Goal: Check status: Check status

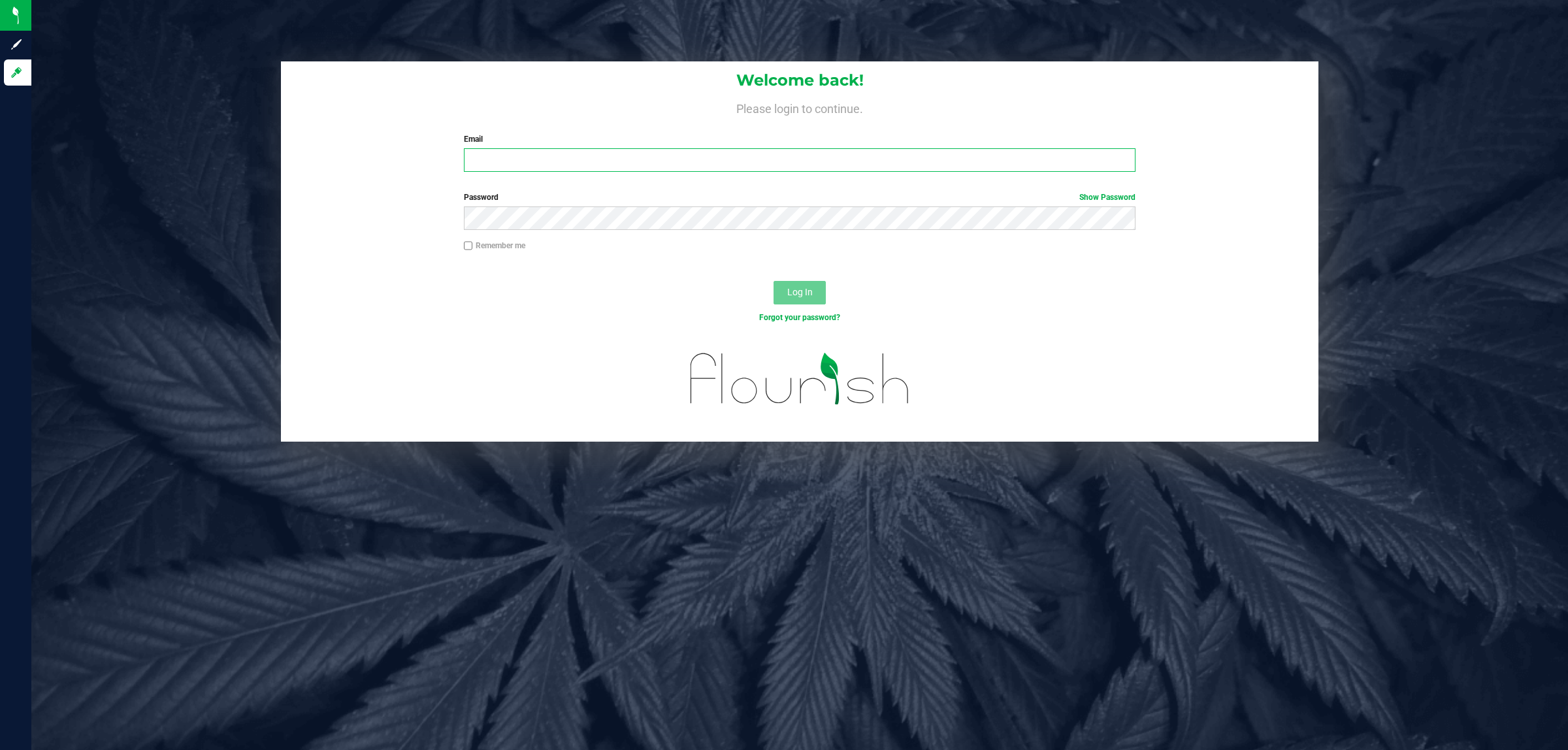
click at [695, 152] on input "Email" at bounding box center [800, 160] width 672 height 24
type input "[EMAIL_ADDRESS][DOMAIN_NAME]"
click at [774, 281] on button "Log In" at bounding box center [800, 292] width 52 height 24
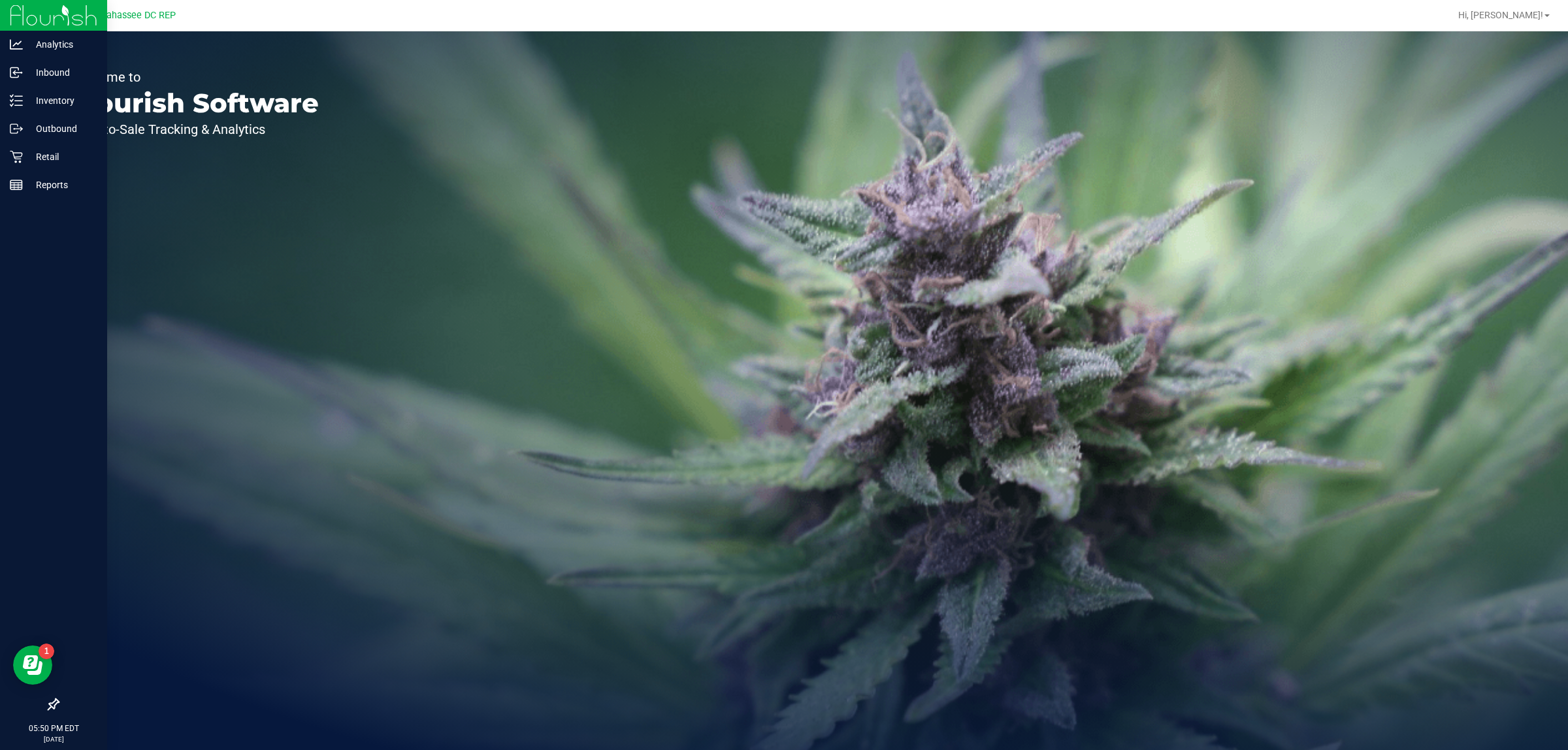
click at [53, 701] on icon at bounding box center [53, 704] width 13 height 13
click at [47, 705] on input "checkbox" at bounding box center [47, 705] width 0 height 0
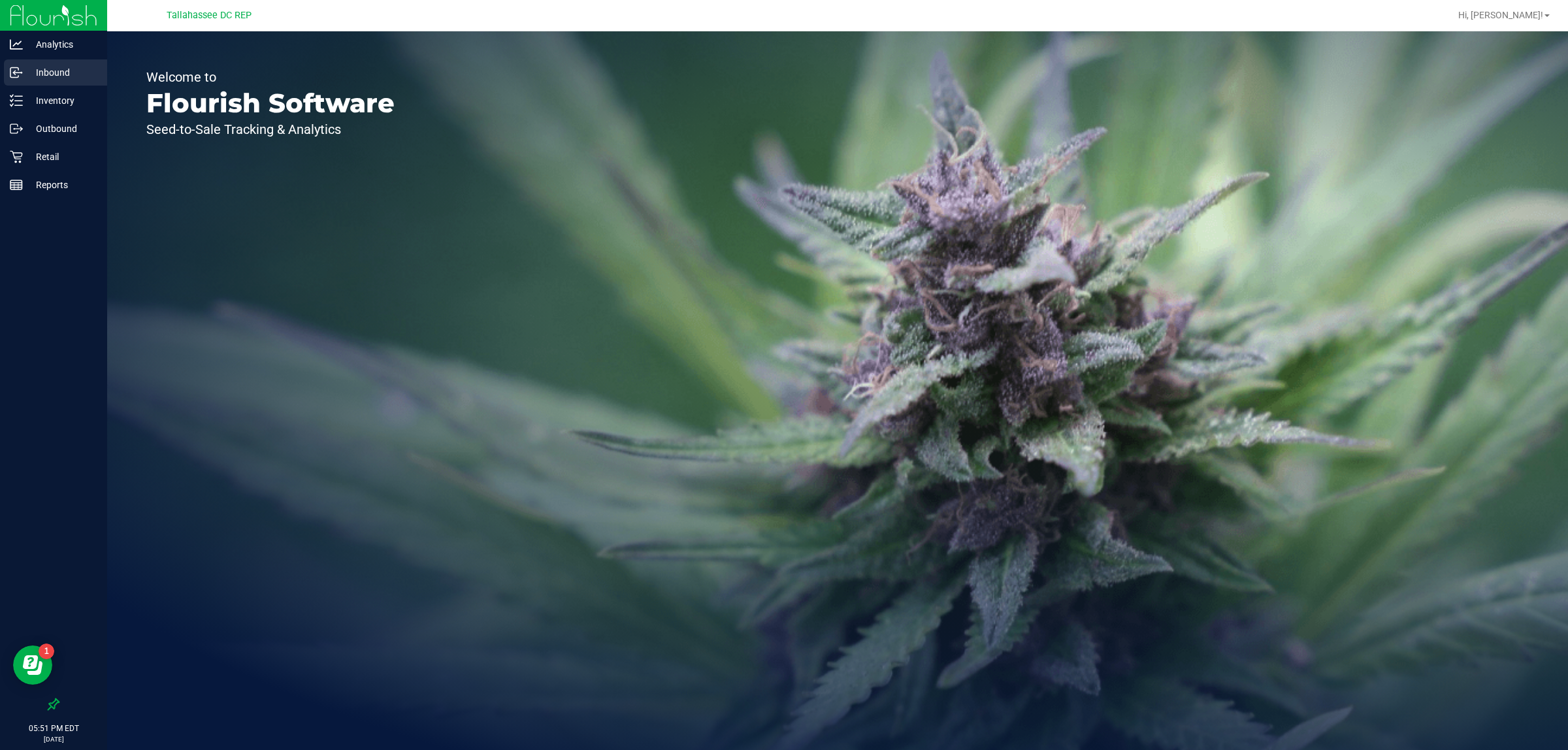
click at [83, 75] on p "Inbound" at bounding box center [62, 72] width 78 height 16
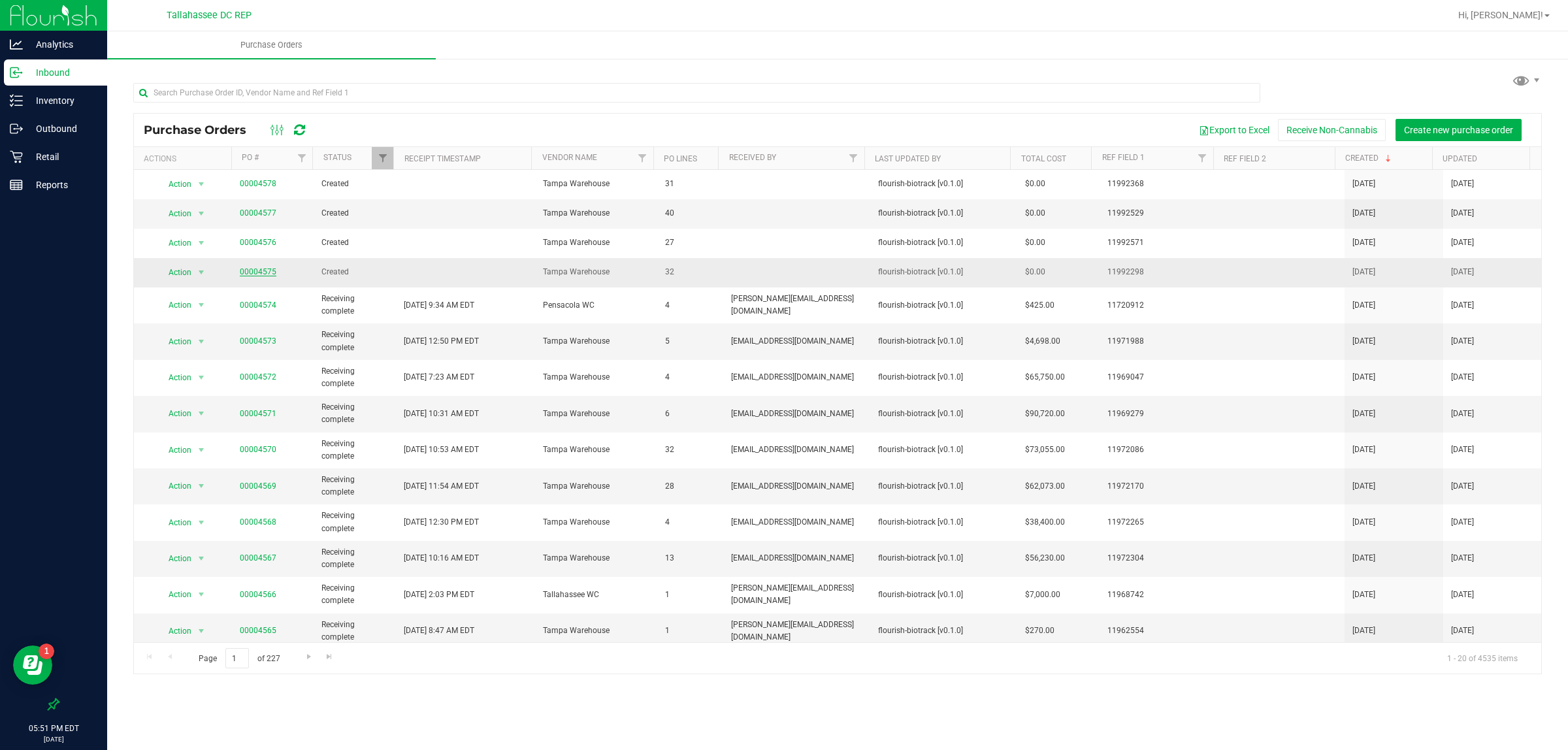
click at [260, 273] on link "00004575" at bounding box center [258, 272] width 37 height 9
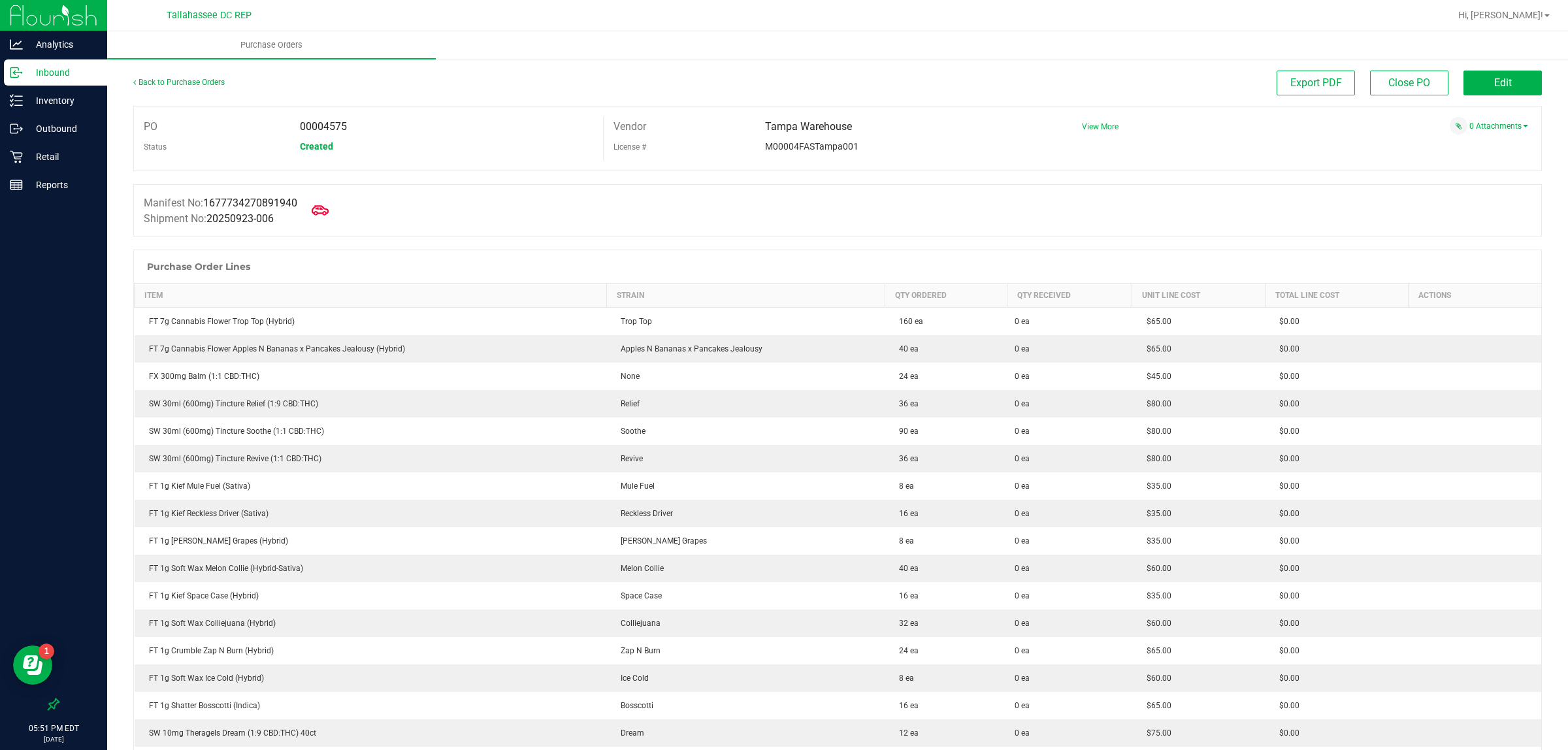
click at [321, 208] on icon at bounding box center [320, 210] width 17 height 17
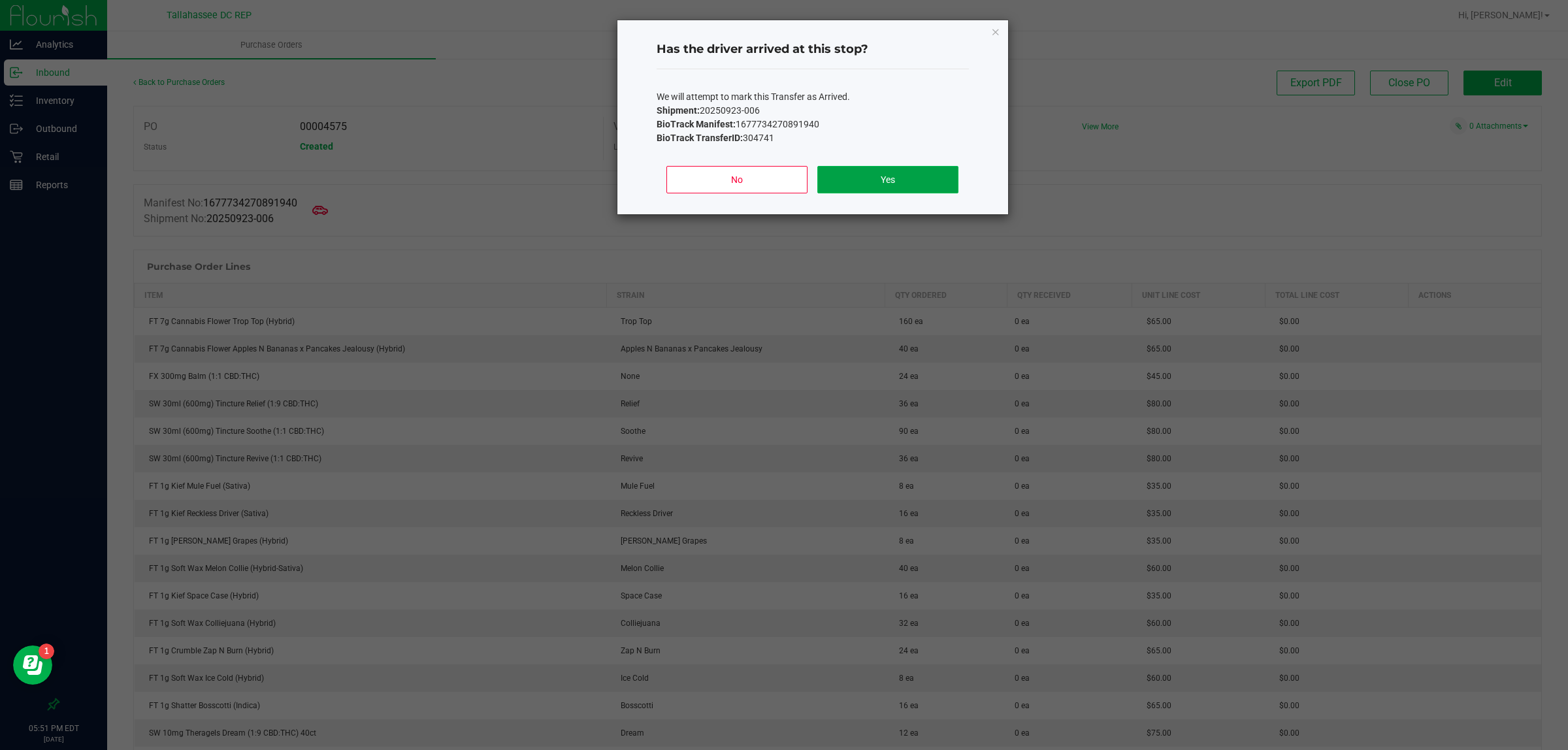
click at [902, 193] on button "Yes" at bounding box center [887, 179] width 141 height 28
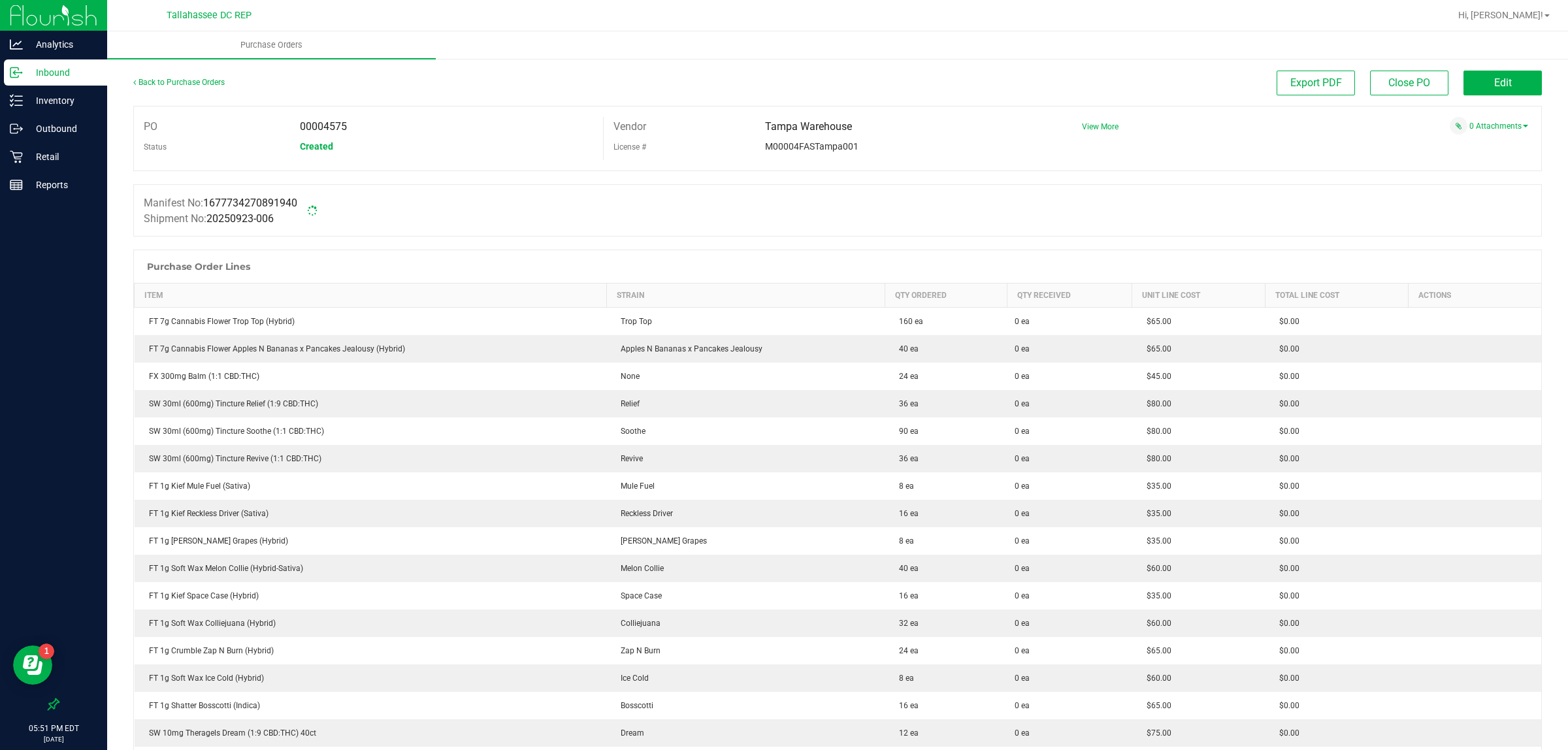
click at [57, 70] on p "Inbound" at bounding box center [62, 72] width 78 height 16
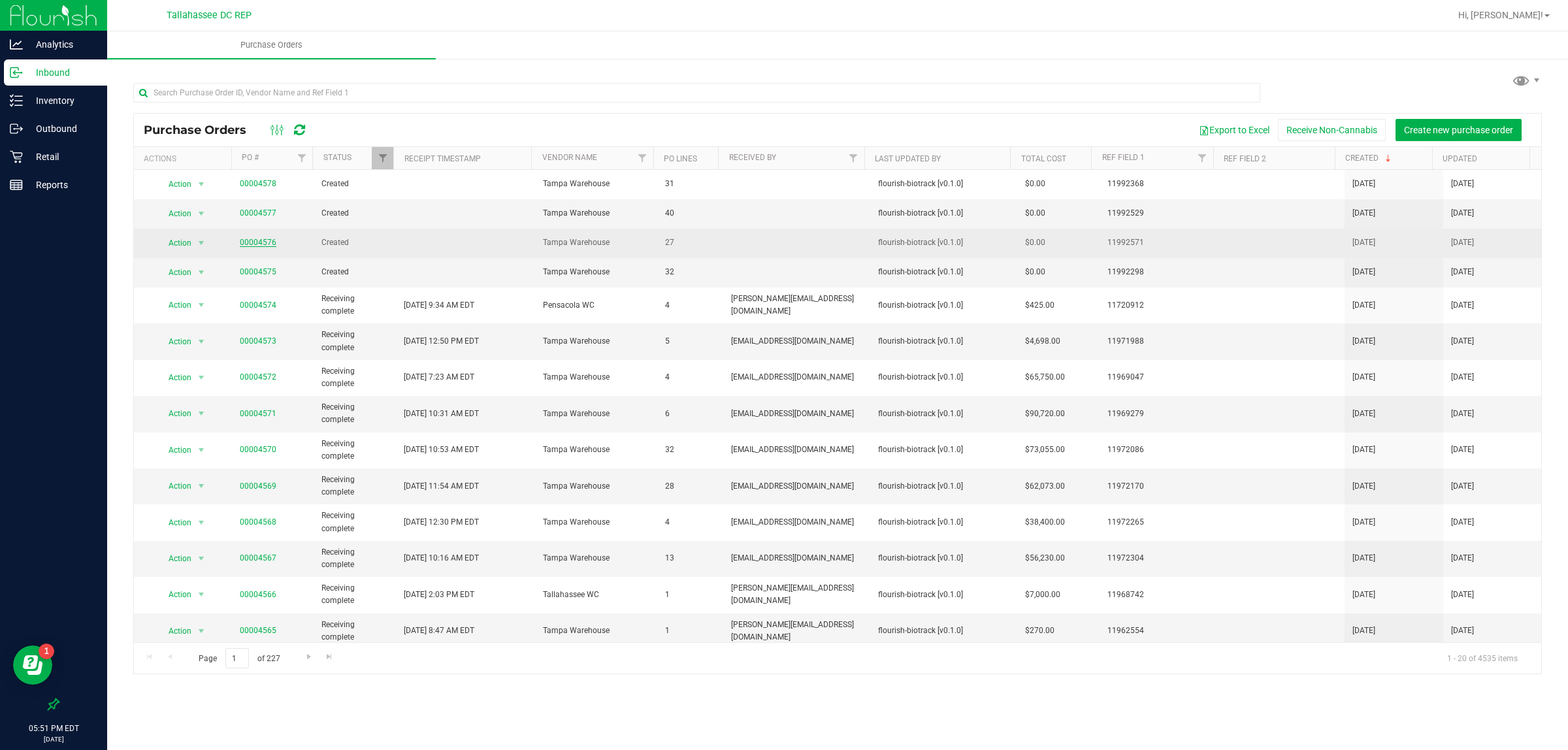
click at [252, 245] on link "00004576" at bounding box center [258, 243] width 37 height 9
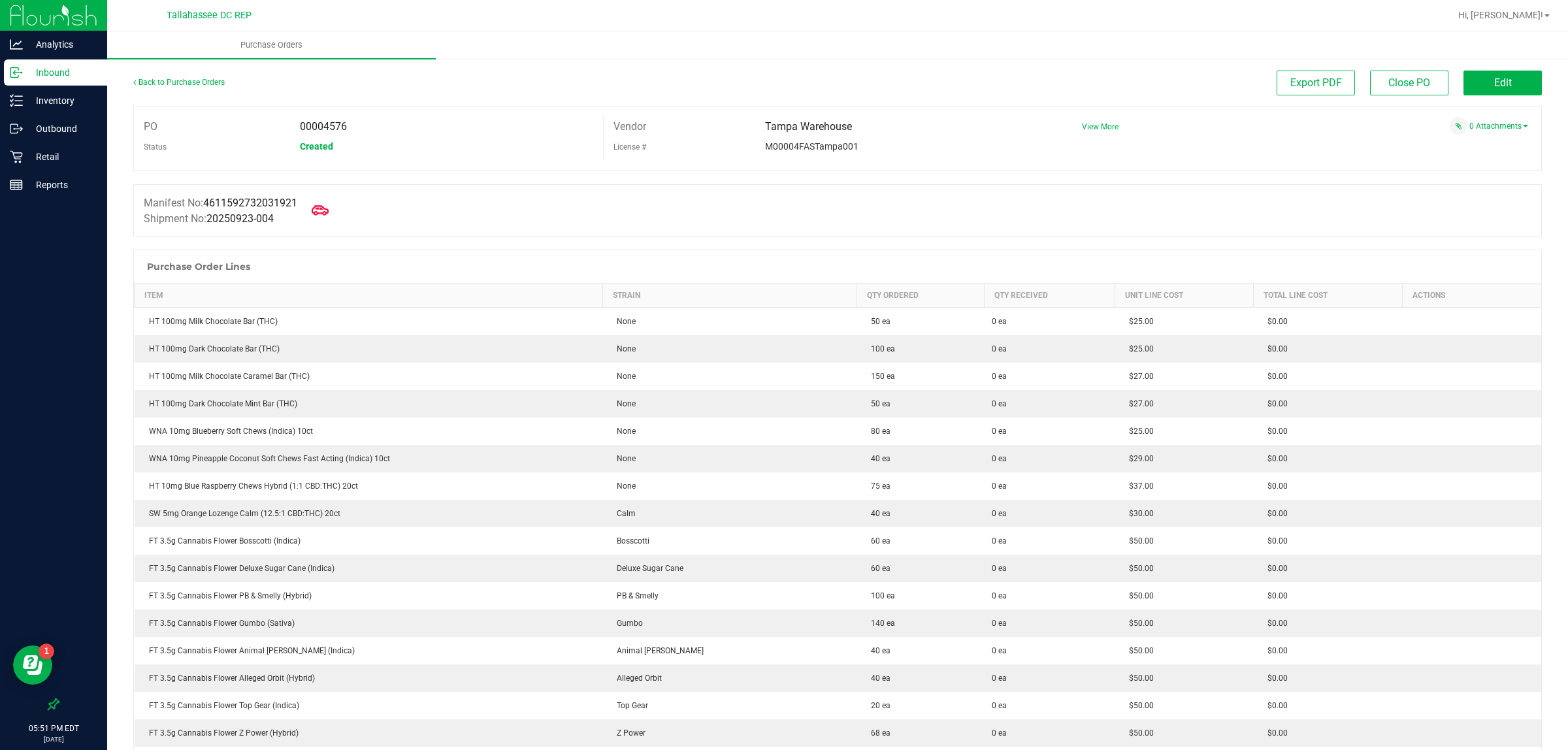
click at [317, 204] on icon at bounding box center [320, 210] width 17 height 17
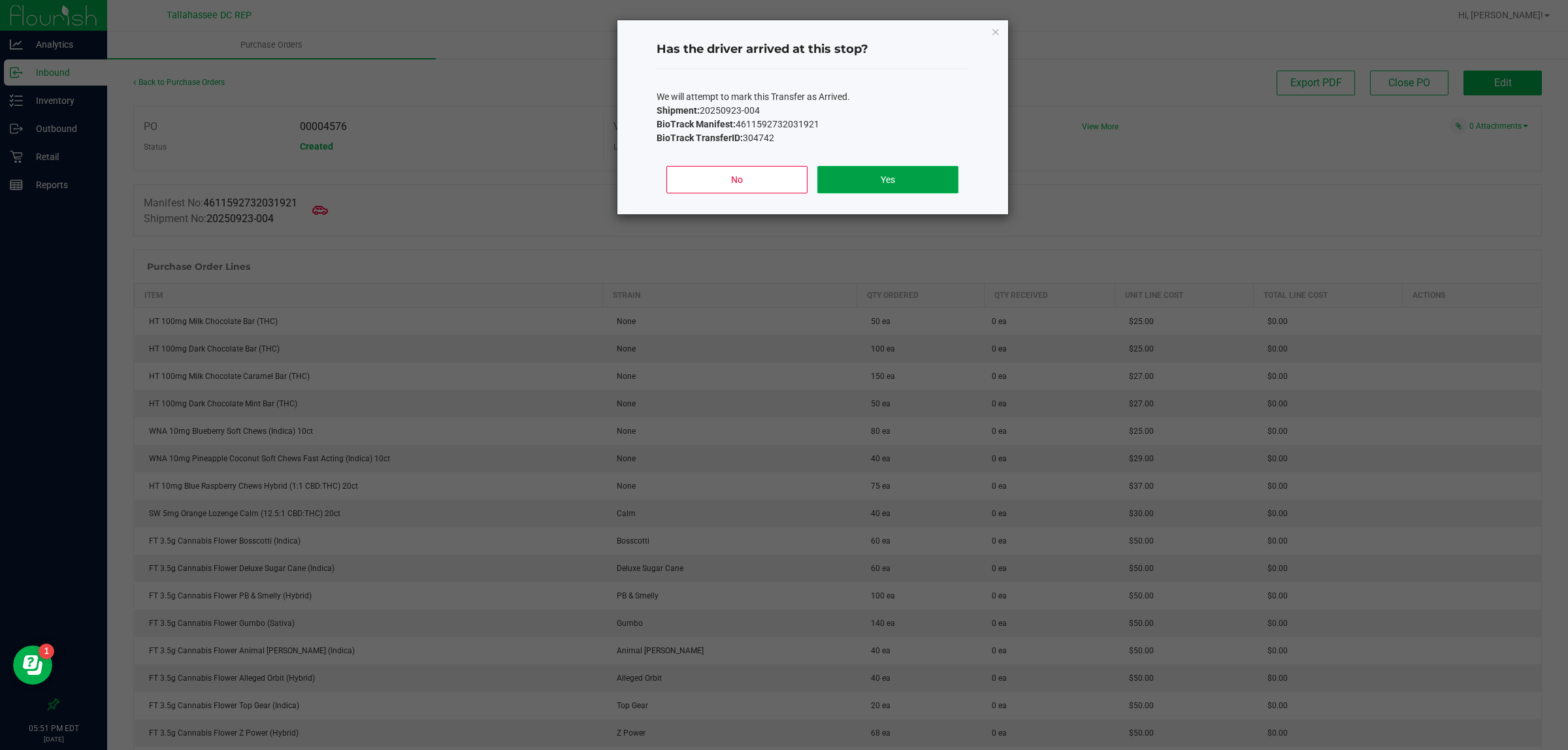
click at [886, 180] on button "Yes" at bounding box center [887, 179] width 141 height 28
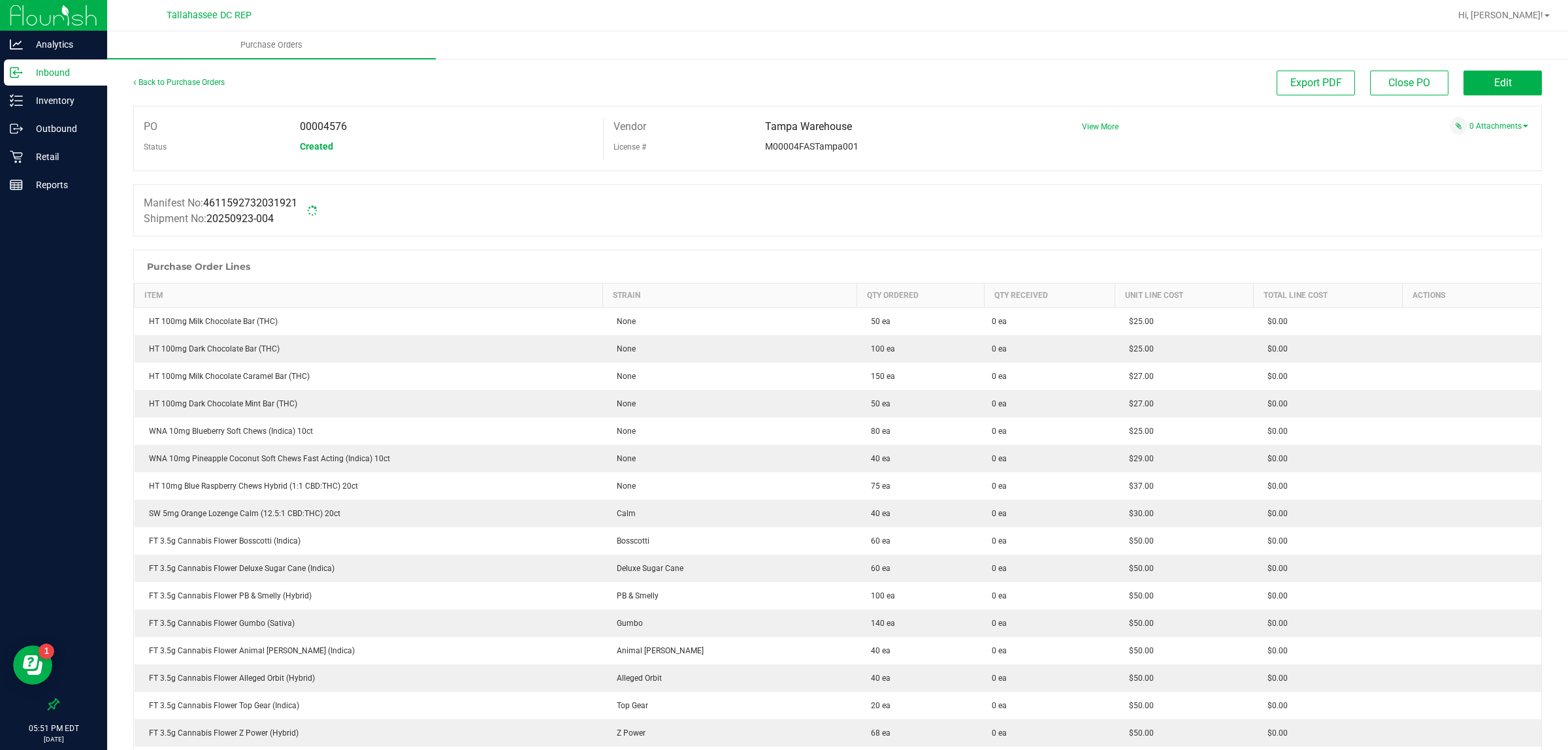
click at [87, 69] on p "Inbound" at bounding box center [62, 72] width 78 height 16
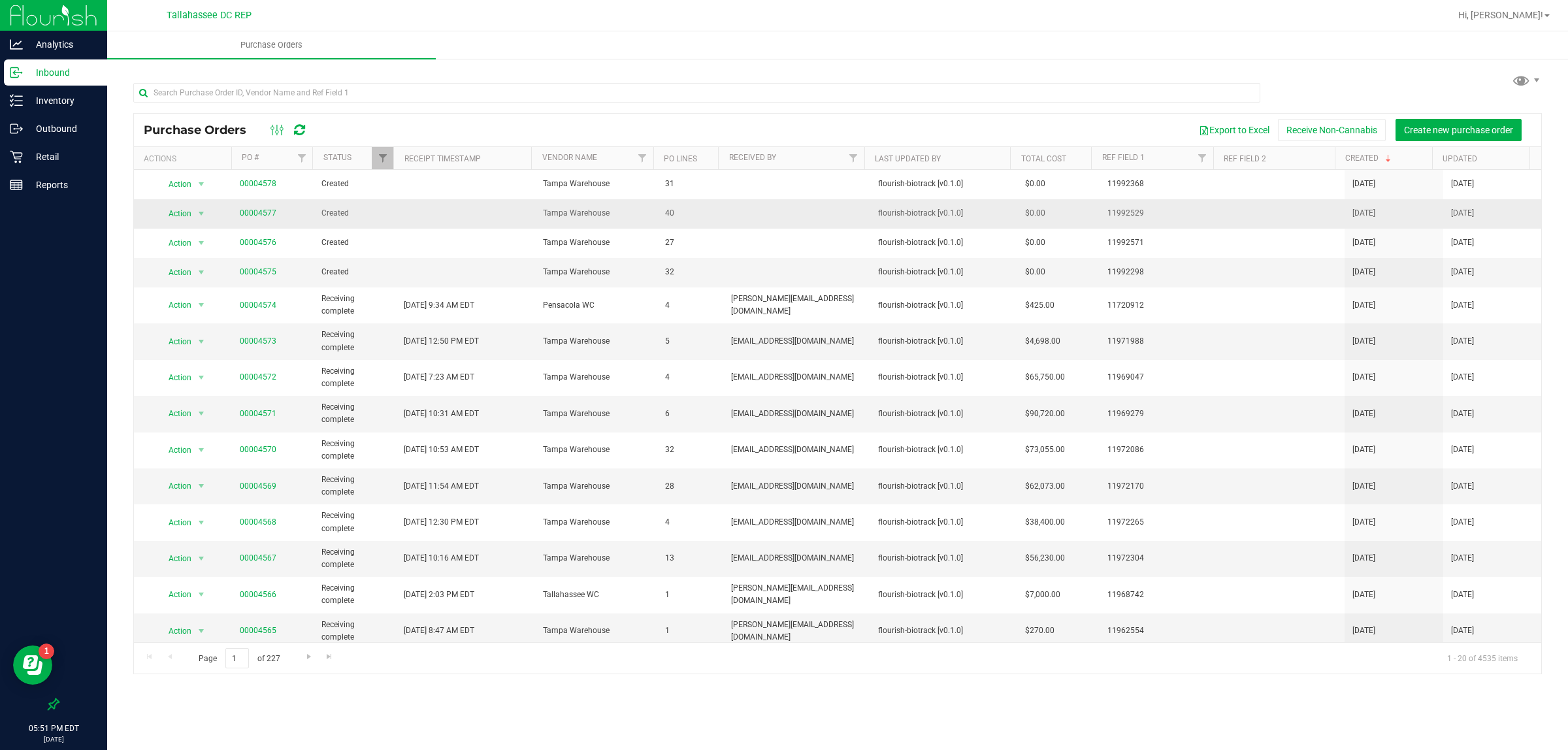
click at [263, 223] on td "00004577" at bounding box center [273, 214] width 82 height 29
click at [264, 218] on link "00004577" at bounding box center [258, 213] width 37 height 9
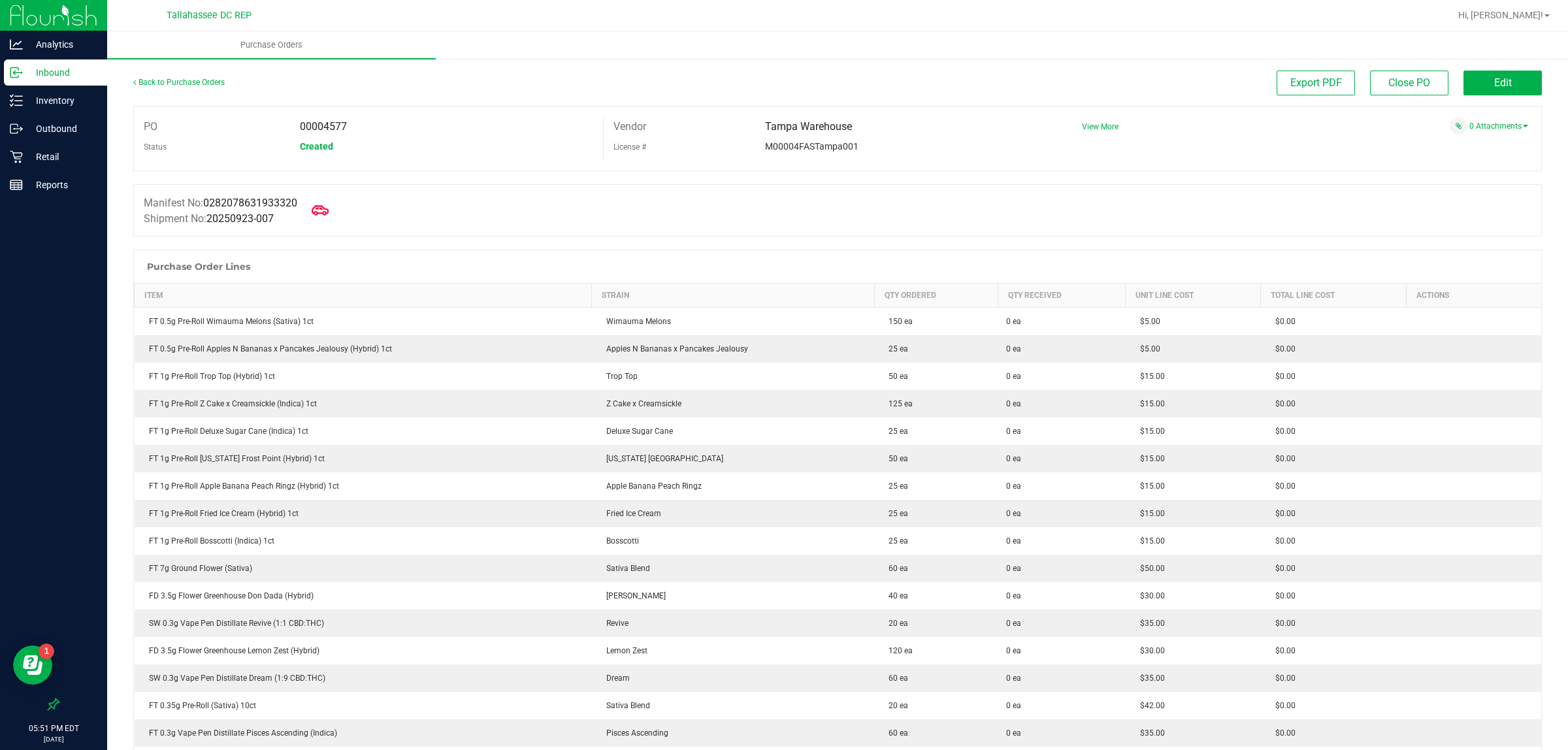
click at [321, 203] on icon at bounding box center [320, 210] width 17 height 17
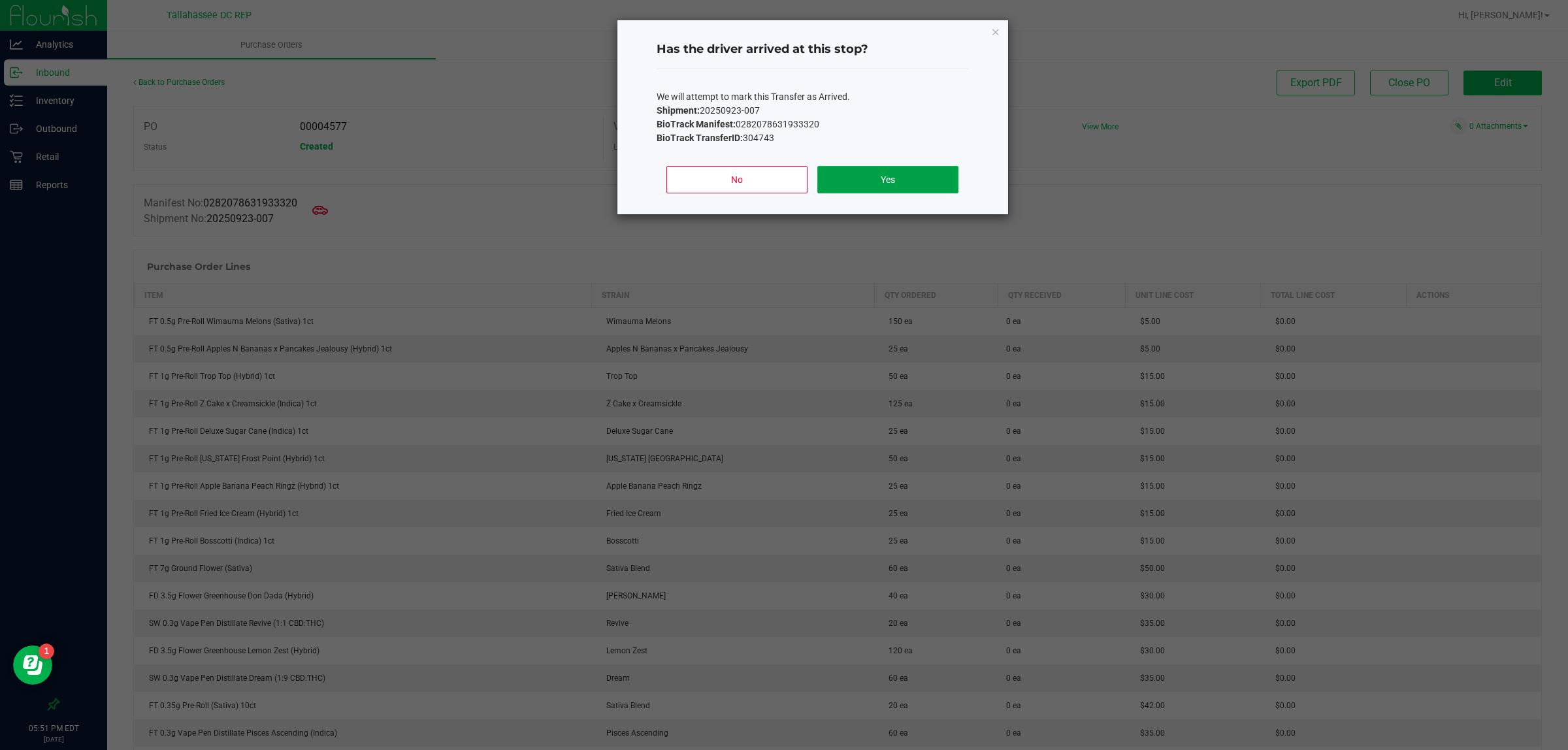
click at [929, 167] on button "Yes" at bounding box center [887, 179] width 141 height 28
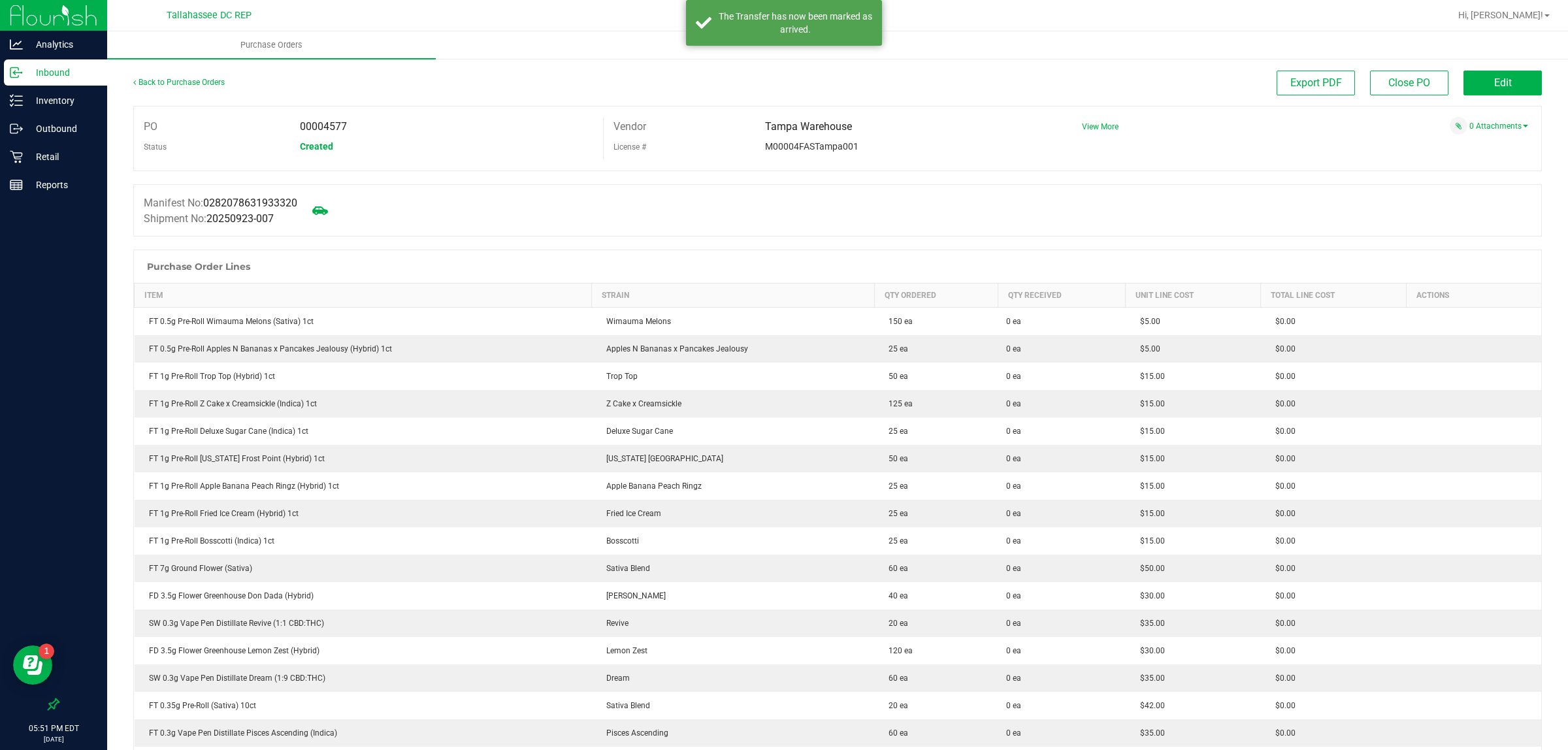
click at [82, 67] on p "Inbound" at bounding box center [62, 72] width 78 height 16
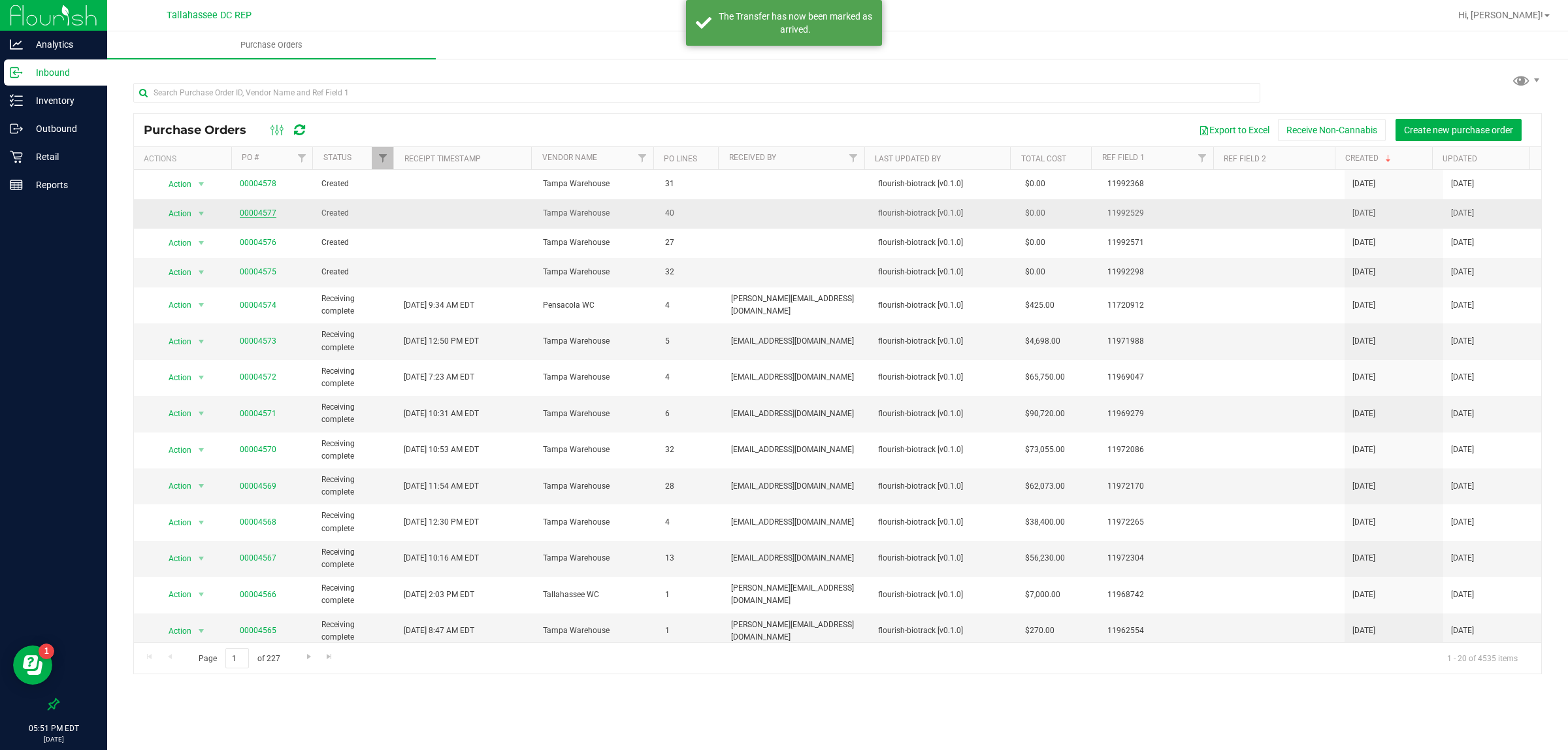
click at [256, 210] on link "00004577" at bounding box center [258, 213] width 37 height 9
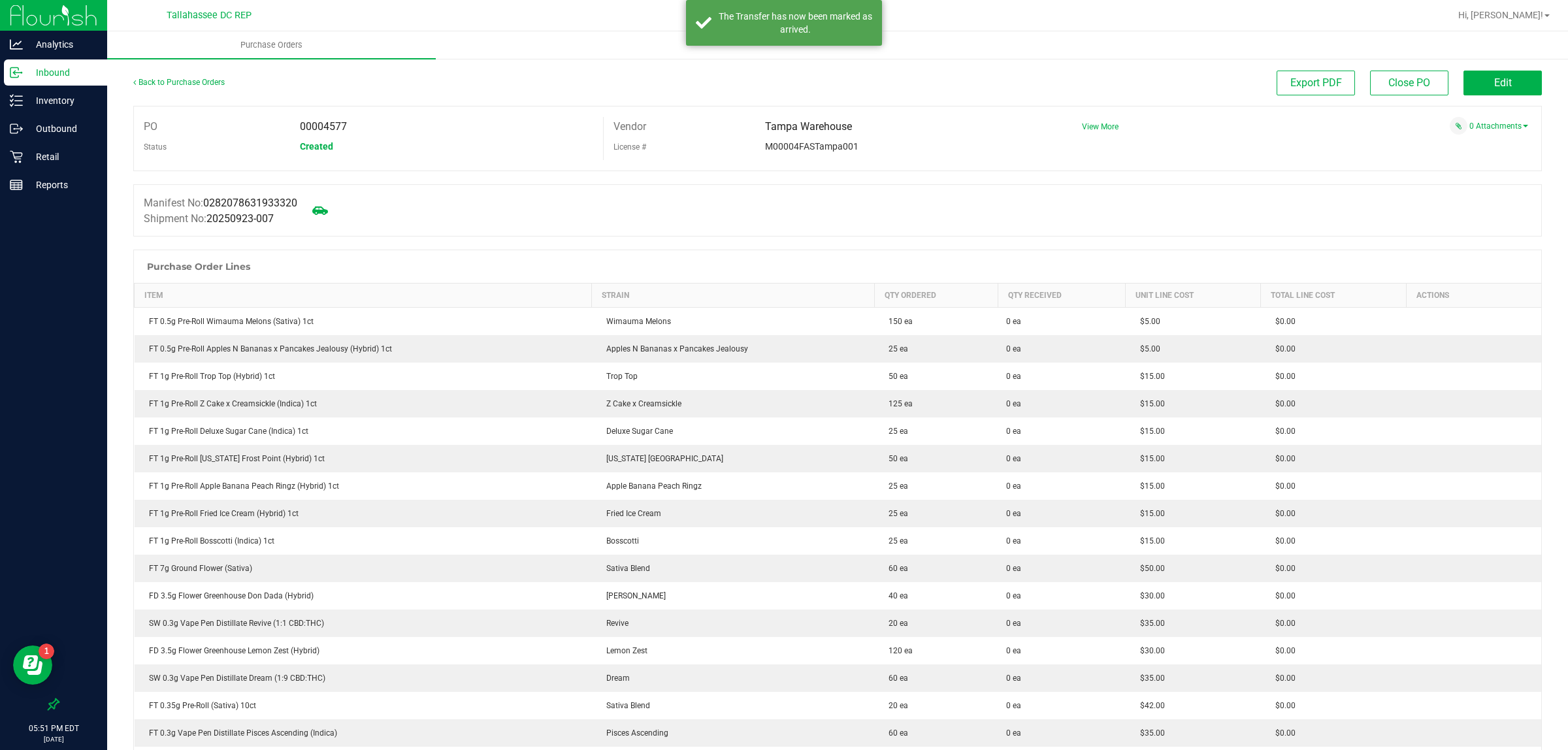
click at [60, 76] on p "Inbound" at bounding box center [62, 72] width 78 height 16
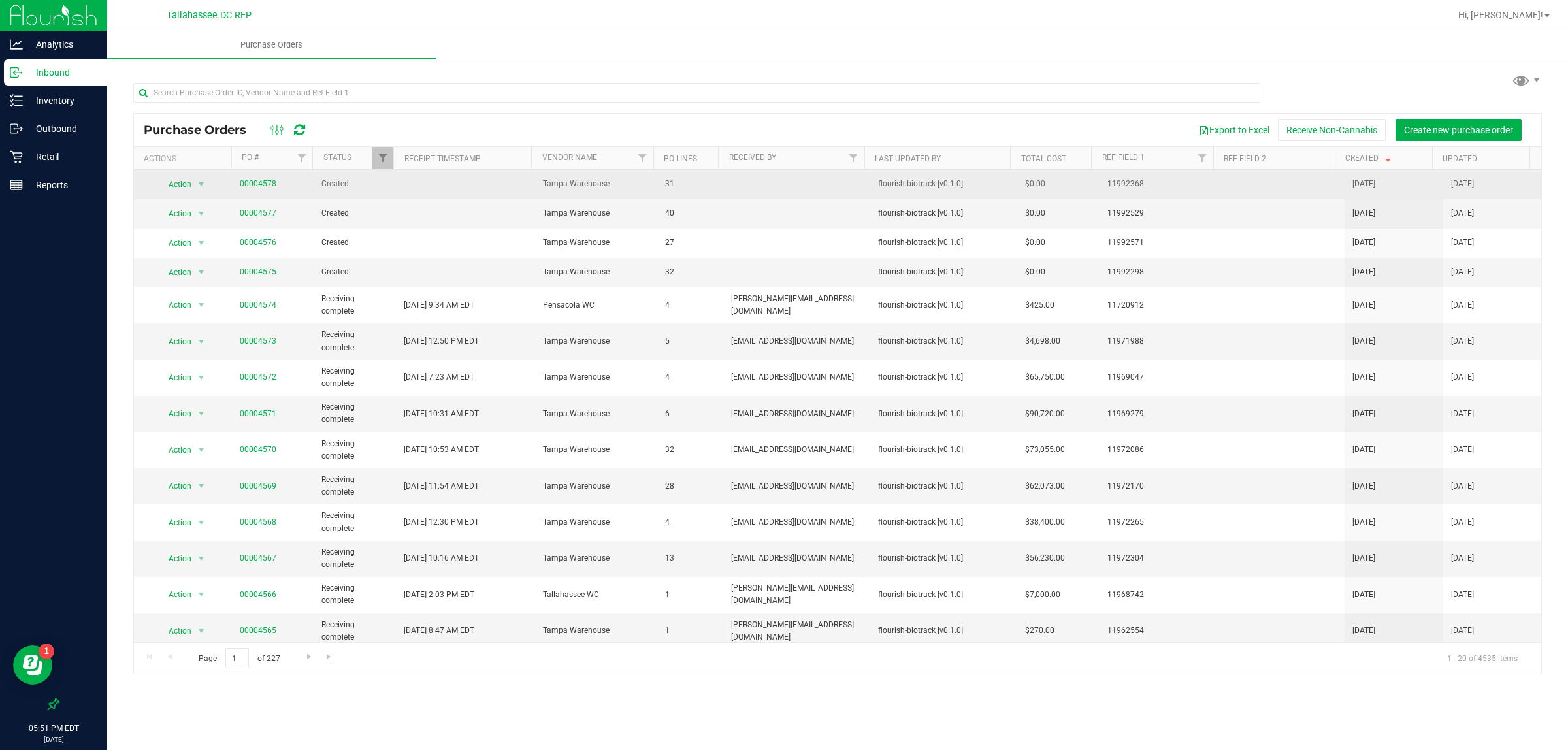
click at [268, 185] on link "00004578" at bounding box center [258, 184] width 37 height 9
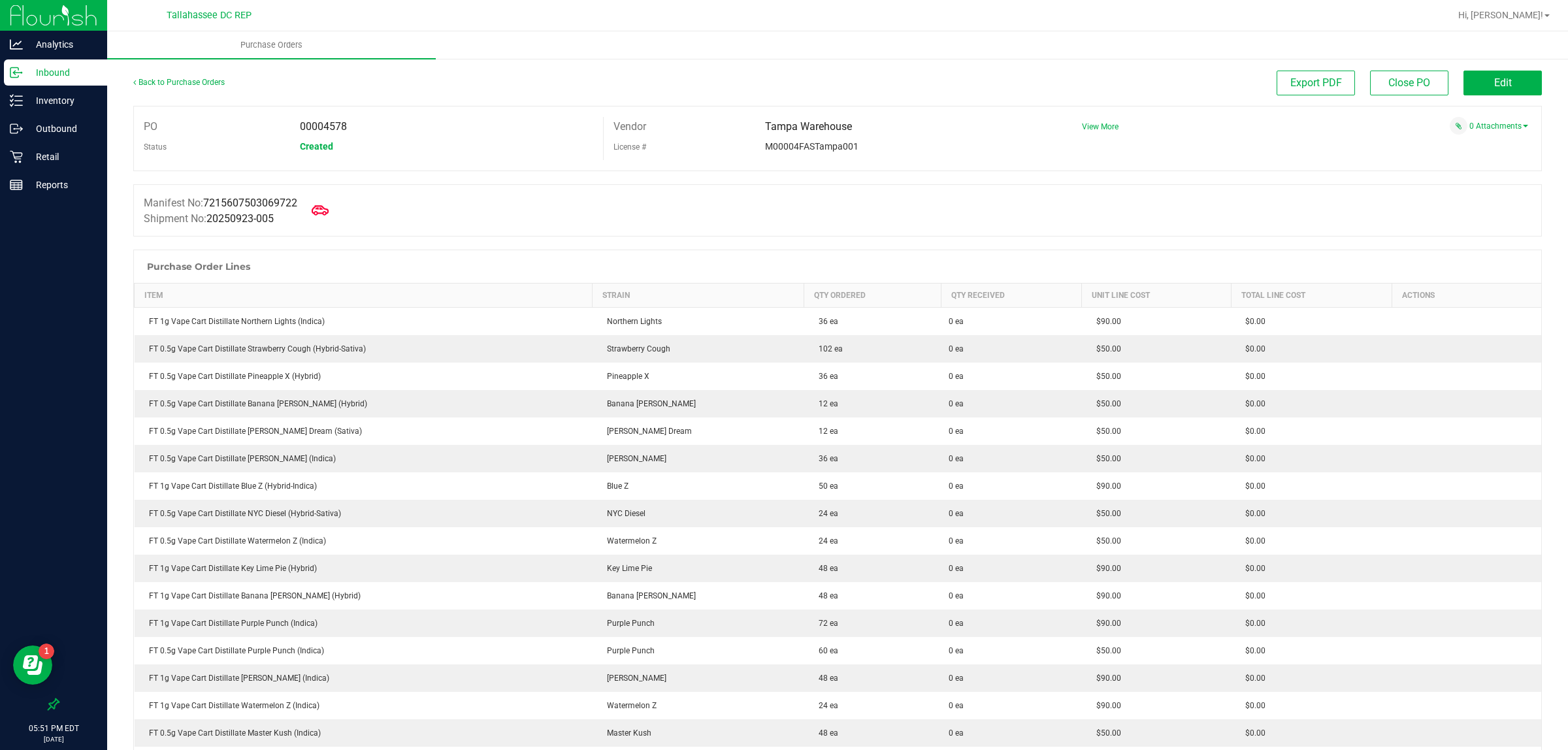
click at [319, 216] on icon at bounding box center [320, 210] width 17 height 17
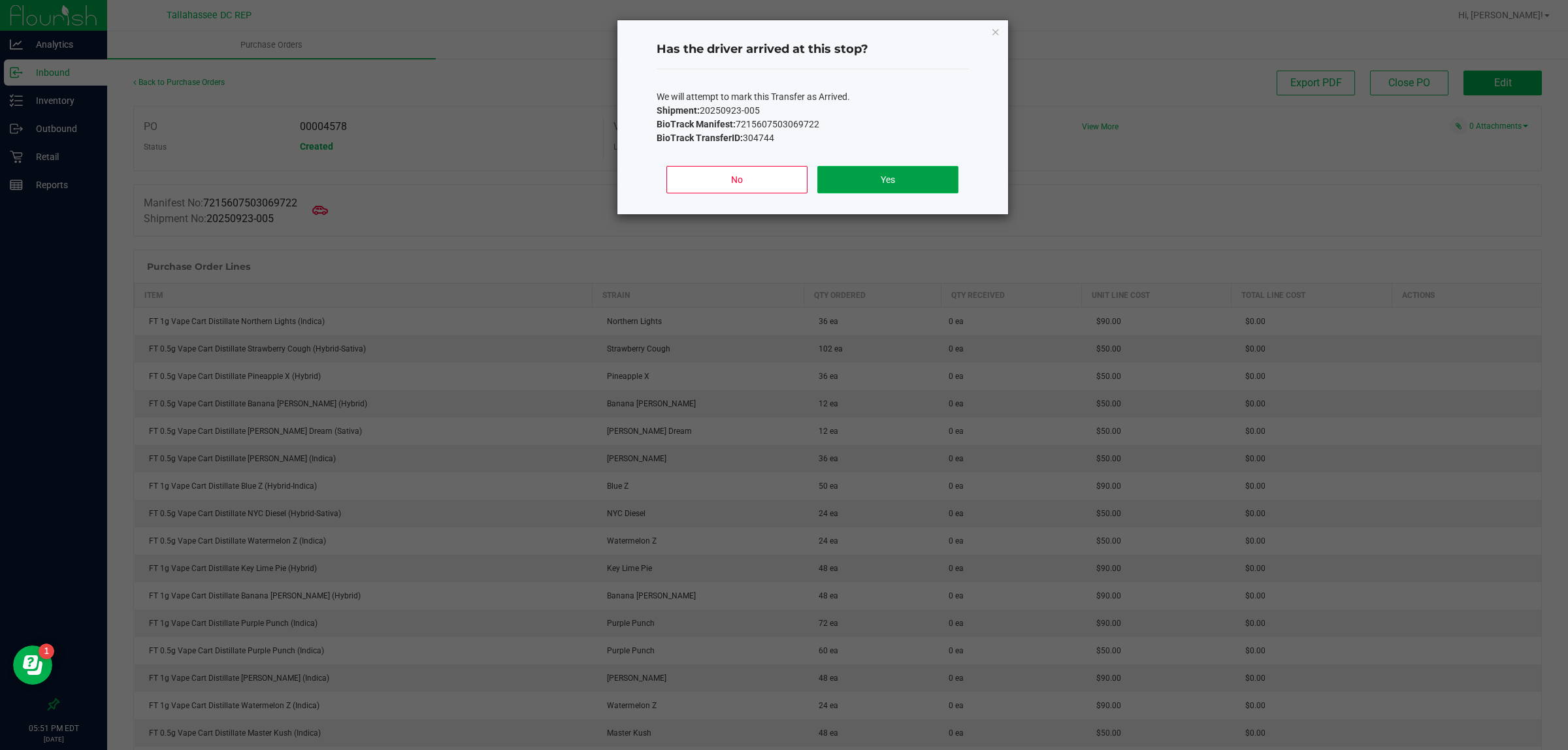
click at [874, 178] on button "Yes" at bounding box center [887, 179] width 141 height 28
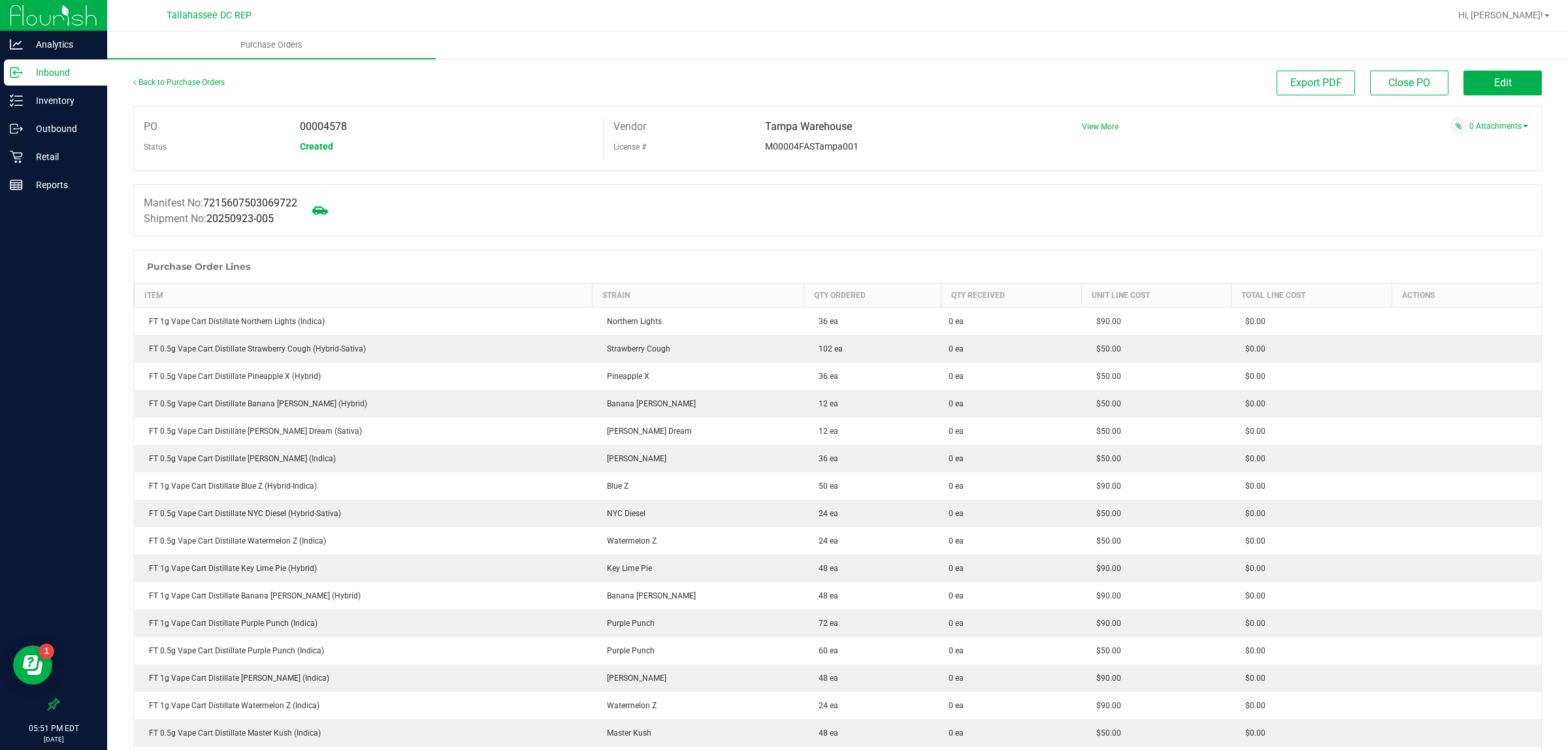
click at [56, 77] on p "Inbound" at bounding box center [62, 72] width 78 height 16
